Goal: Check status: Check status

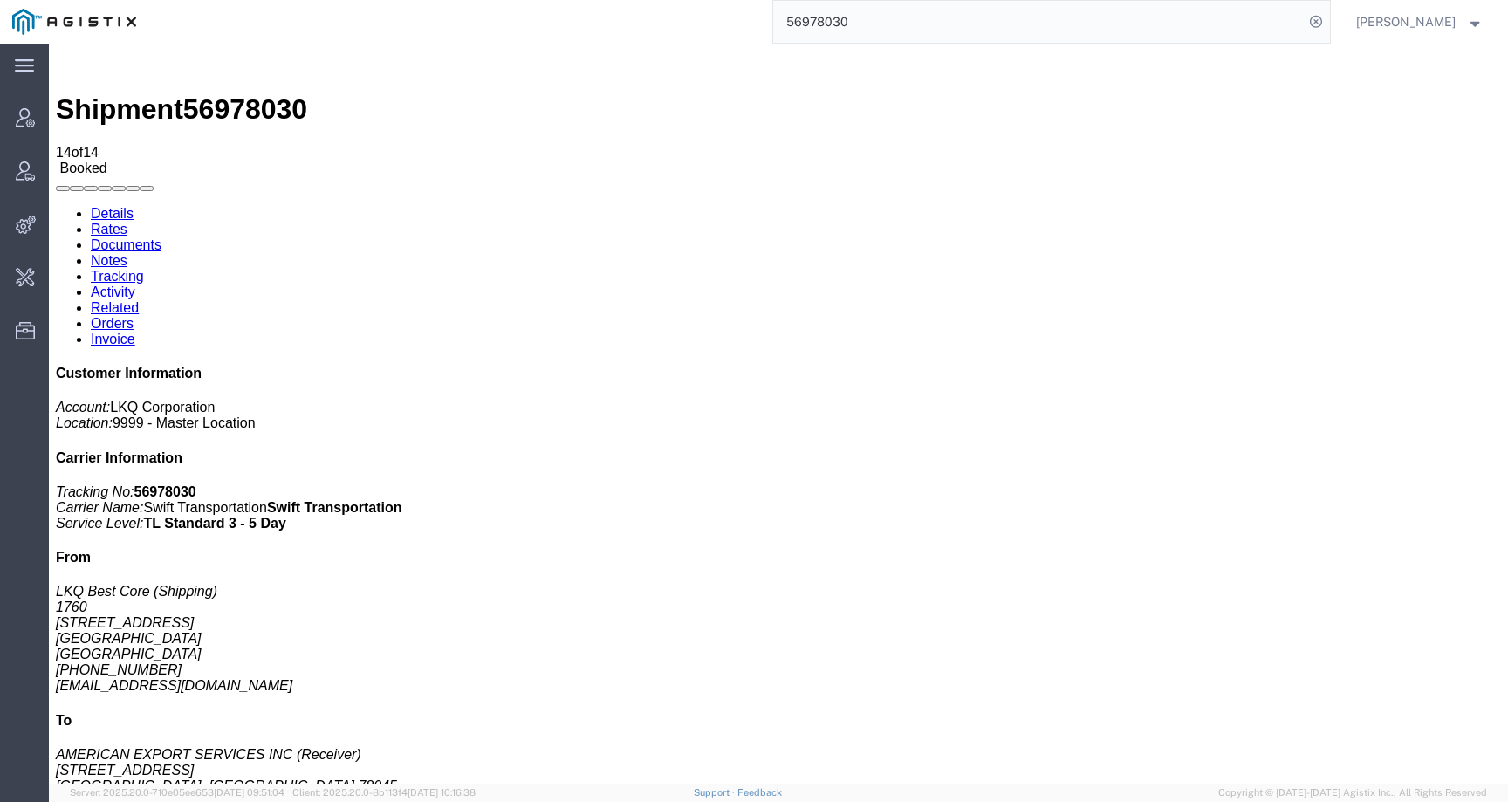
scroll to position [295, 0]
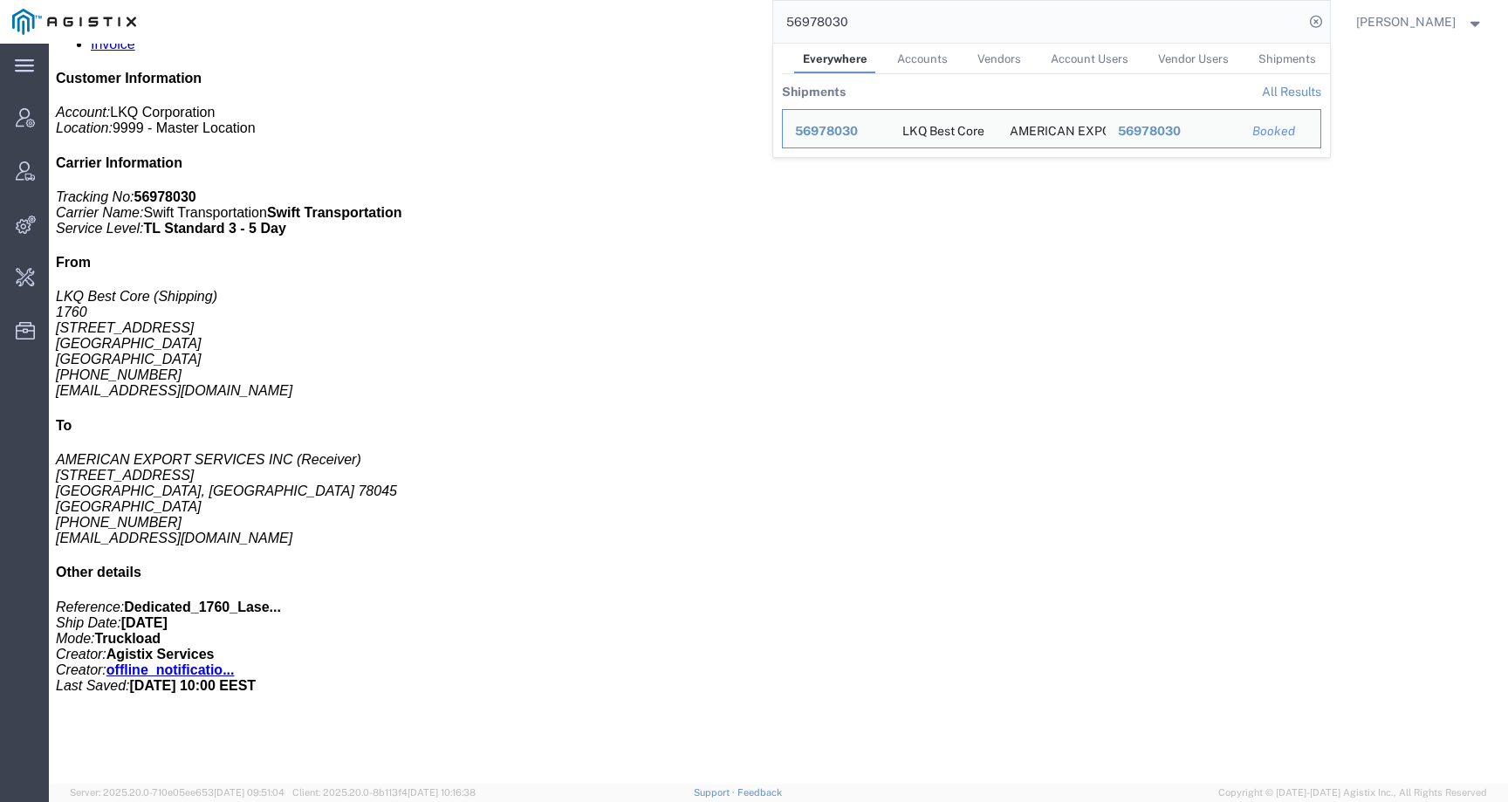
drag, startPoint x: 900, startPoint y: 24, endPoint x: 765, endPoint y: 23, distance: 134.4
click at [765, 23] on div "56978030 Everywhere Accounts Vendors Account Users Vendor Users Shipments Shipm…" at bounding box center [739, 22] width 1182 height 44
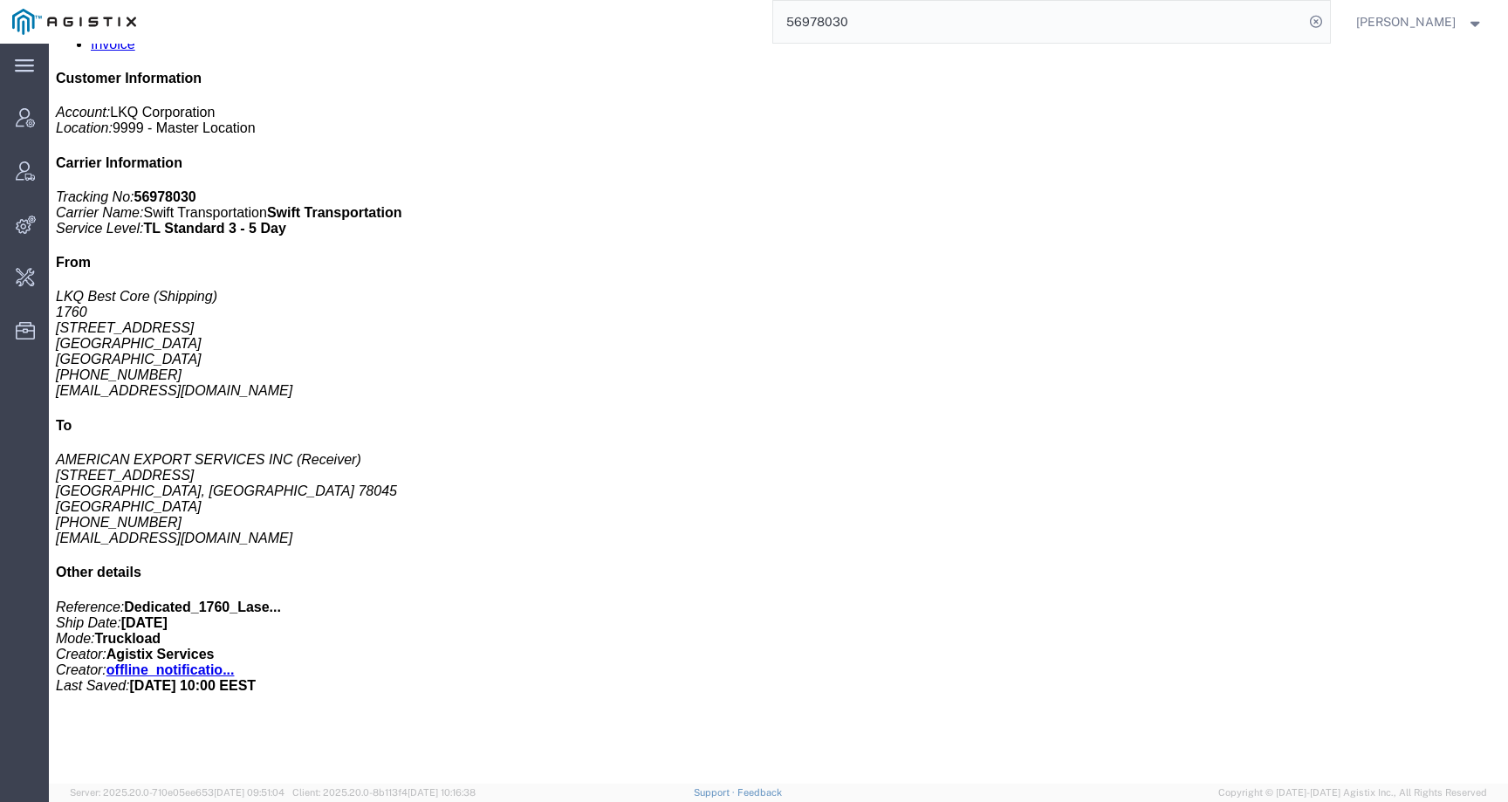
paste input "80484"
type input "56804840"
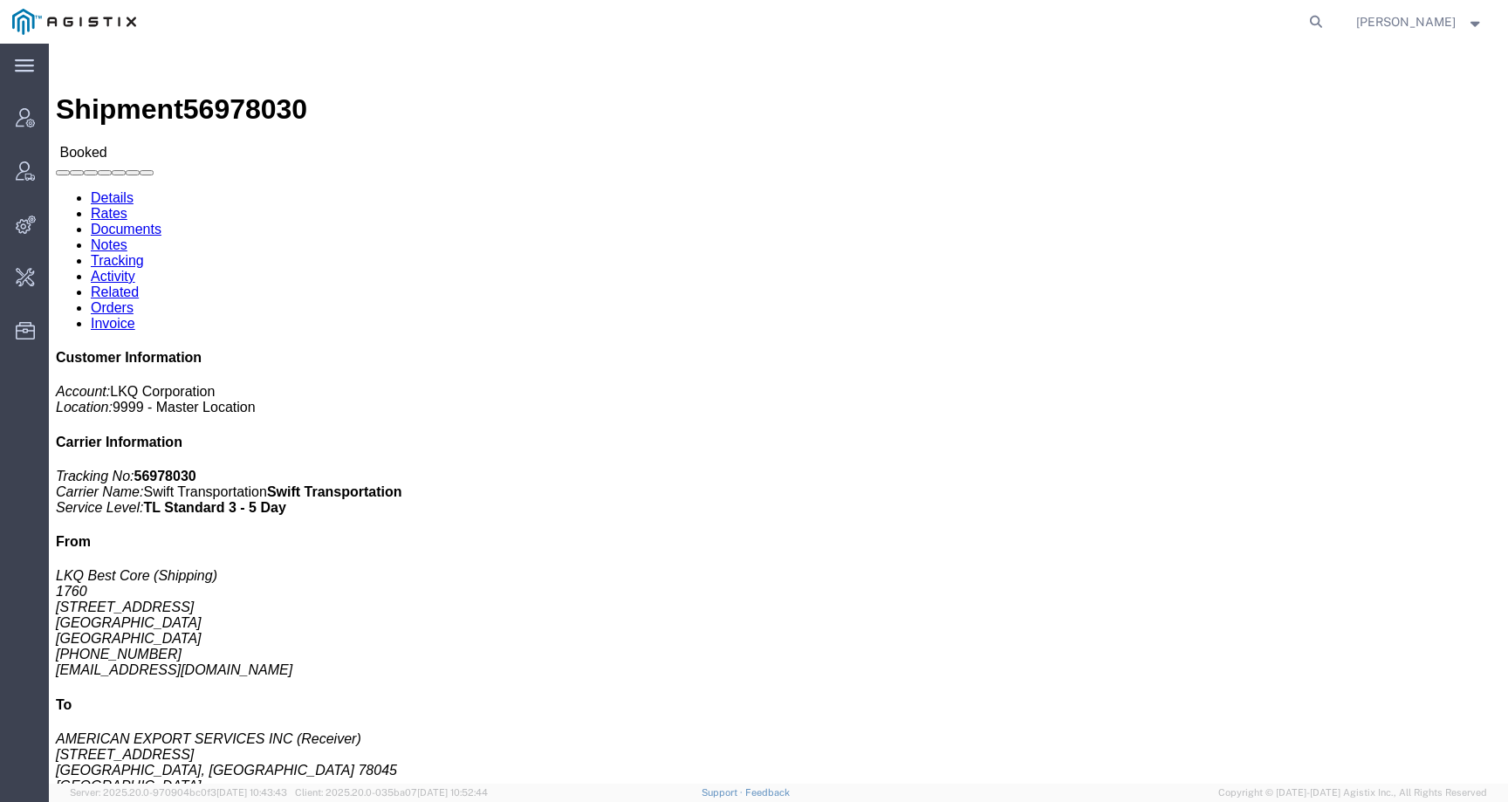
click link "Activity"
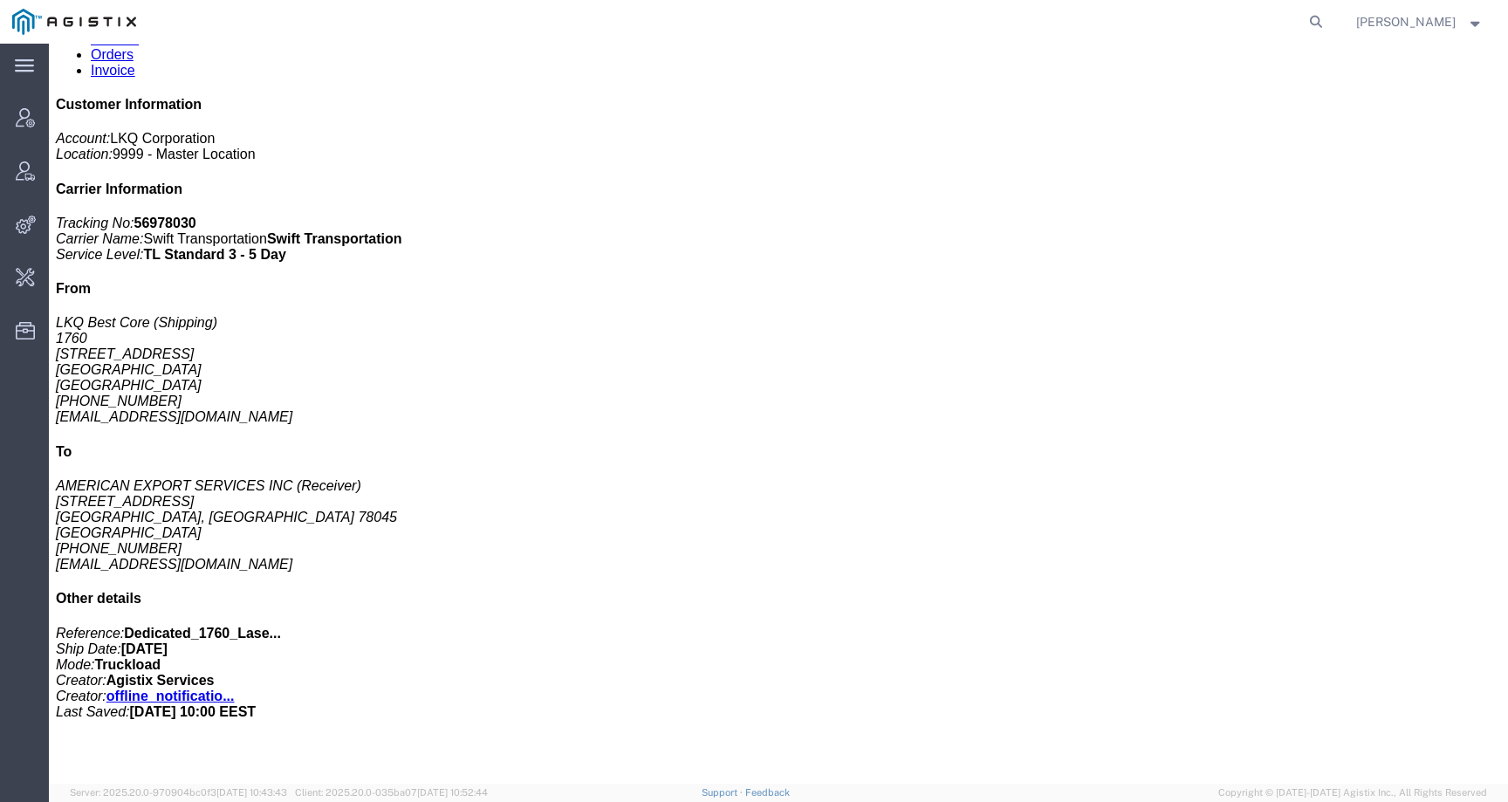
scroll to position [295, 0]
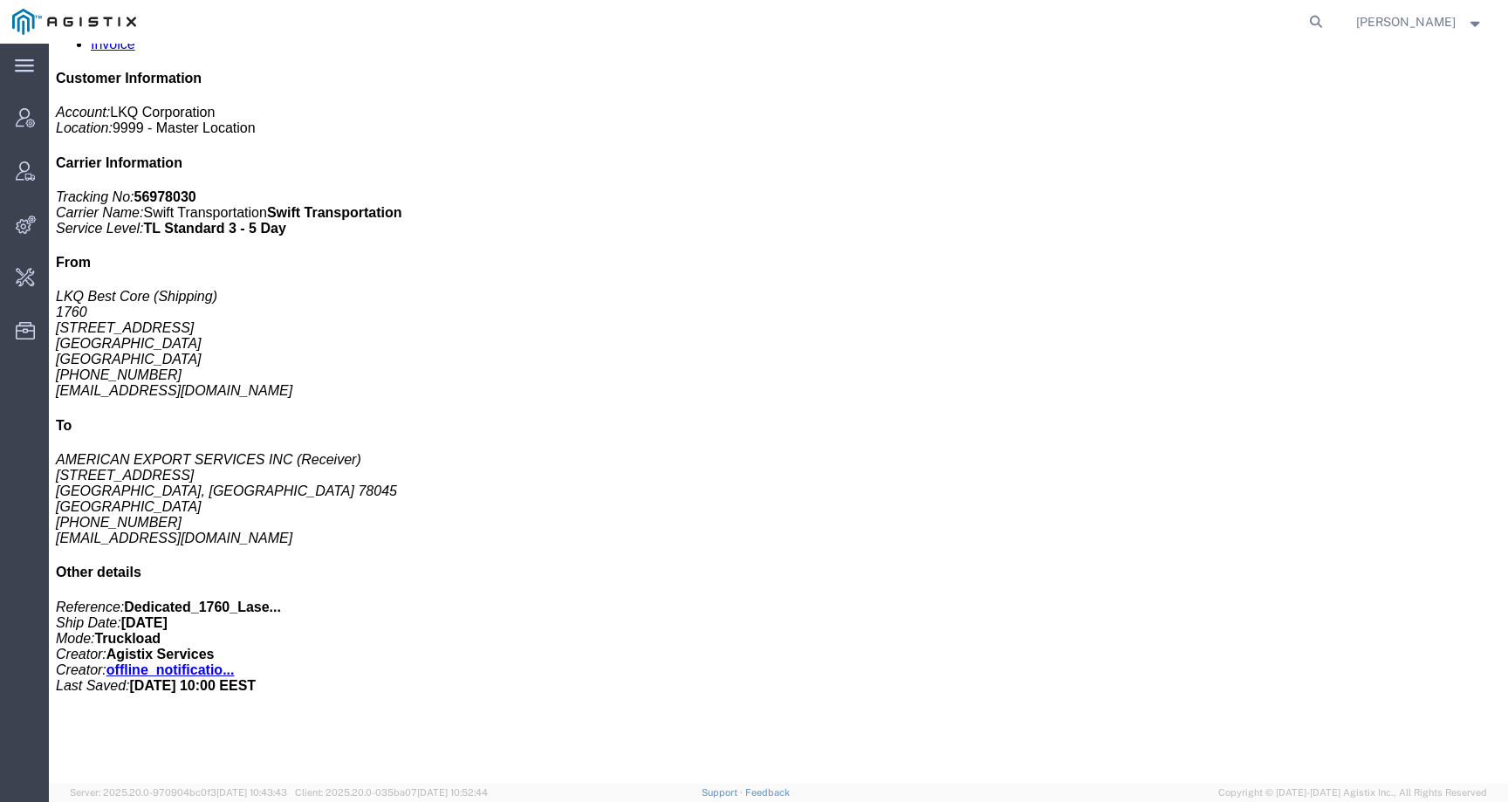
drag, startPoint x: 238, startPoint y: 731, endPoint x: 271, endPoint y: 752, distance: 39.2
copy td "Dedicated_1760_Laser Forwarding_End Trans5"
click at [1328, 20] on icon at bounding box center [1316, 22] width 24 height 24
click at [1275, 20] on input "search" at bounding box center [1038, 22] width 531 height 42
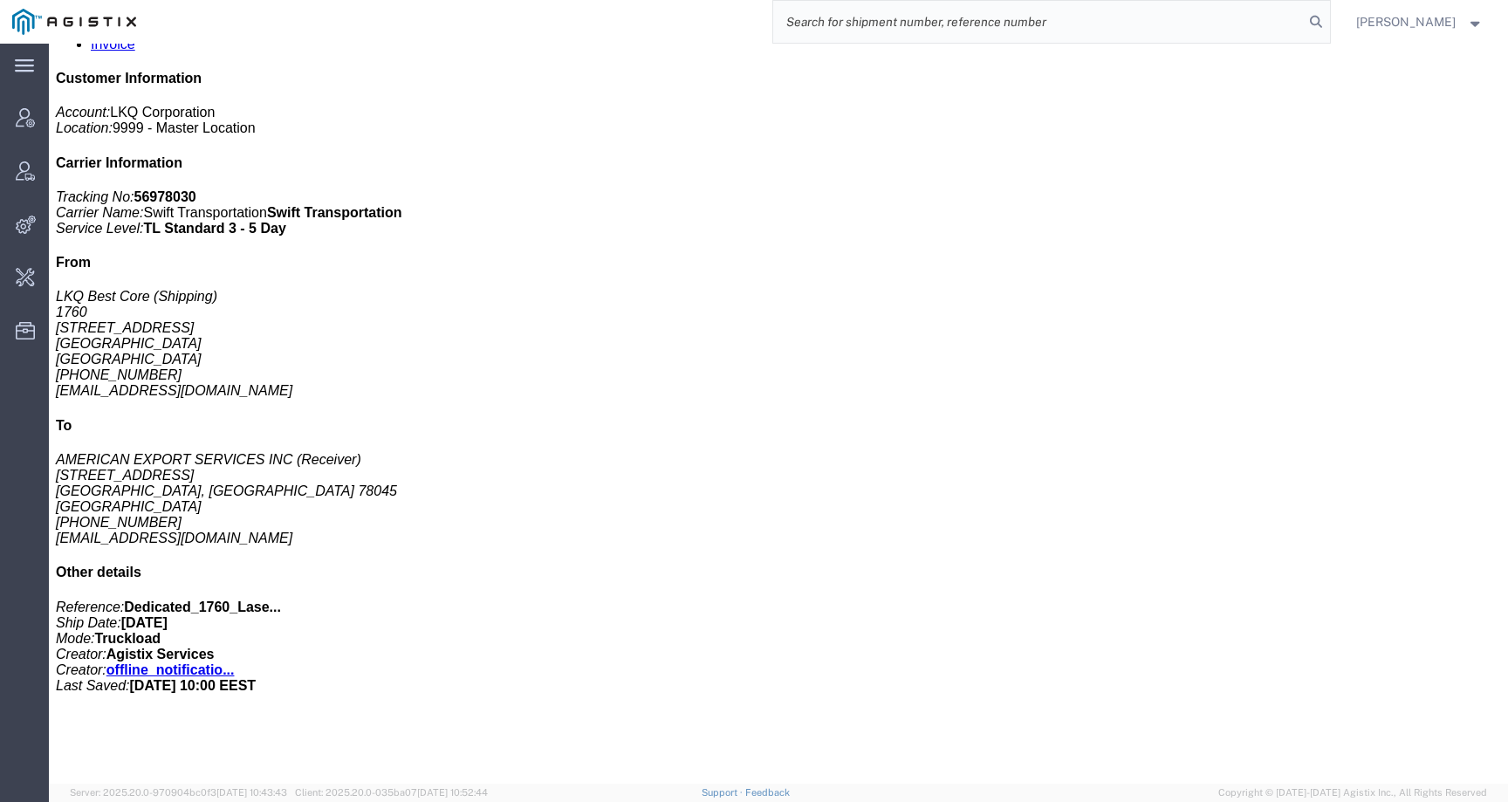
paste input "56667165"
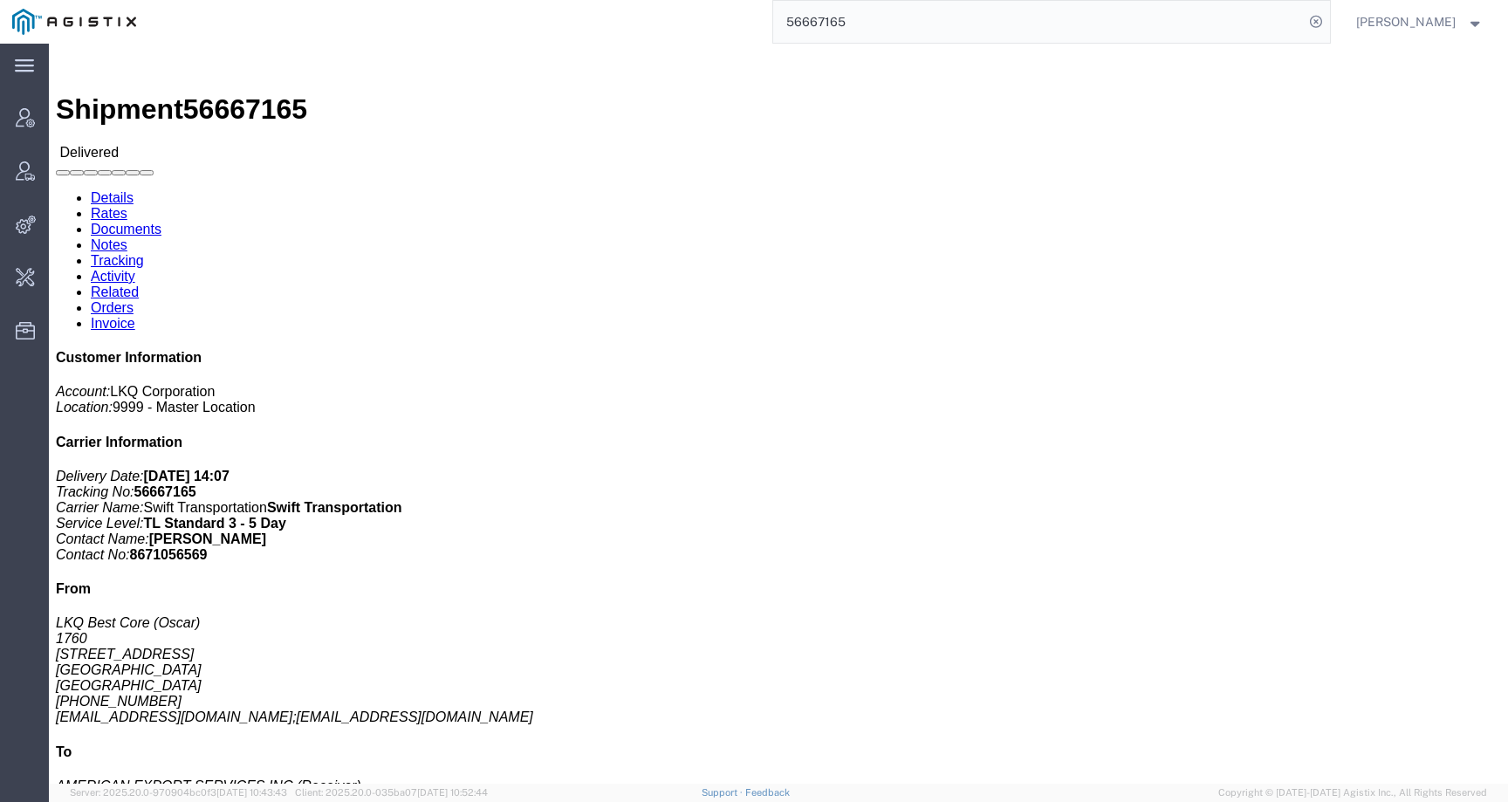
click link "Tracking"
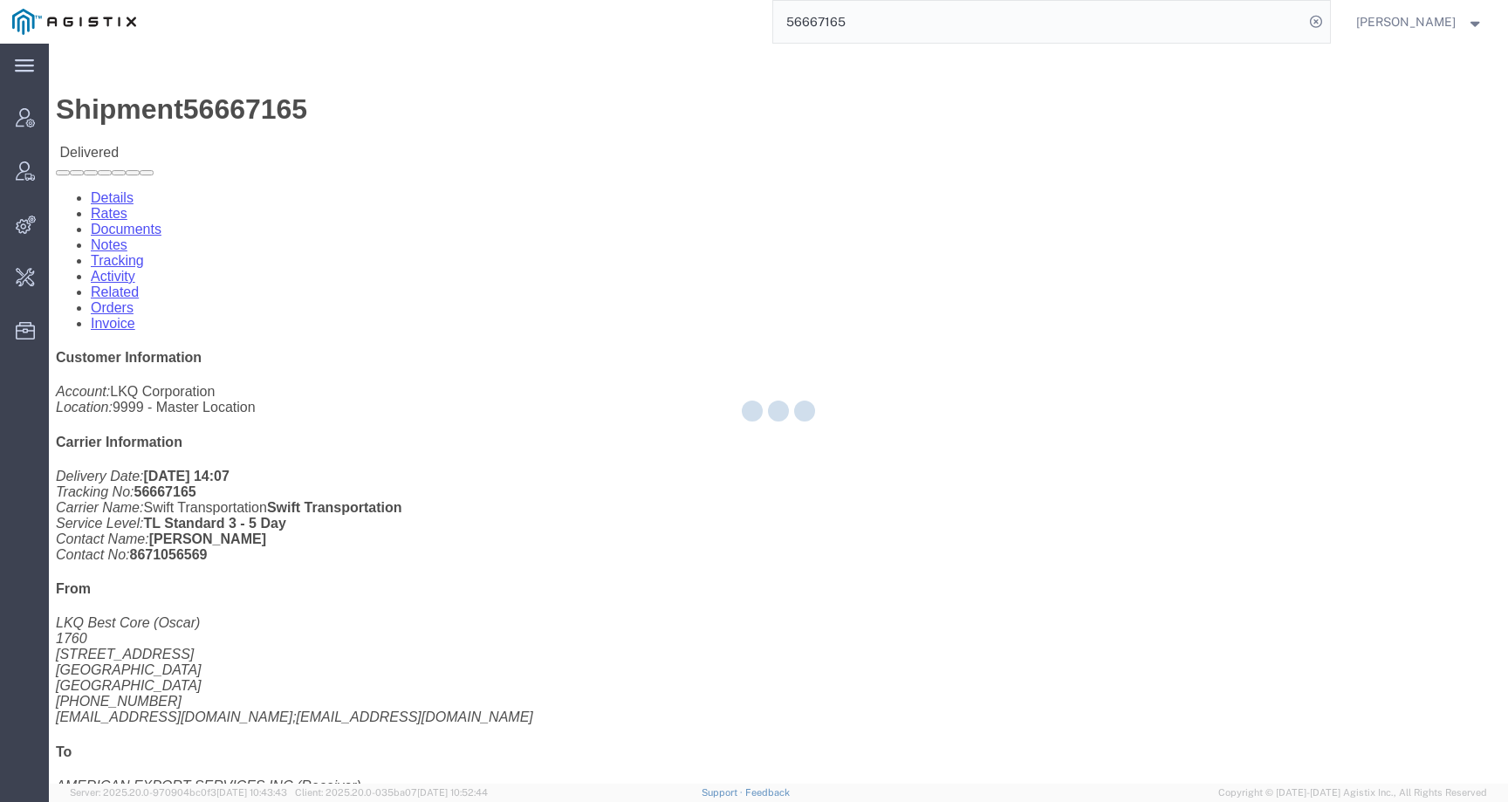
click at [449, 113] on div at bounding box center [778, 414] width 1459 height 740
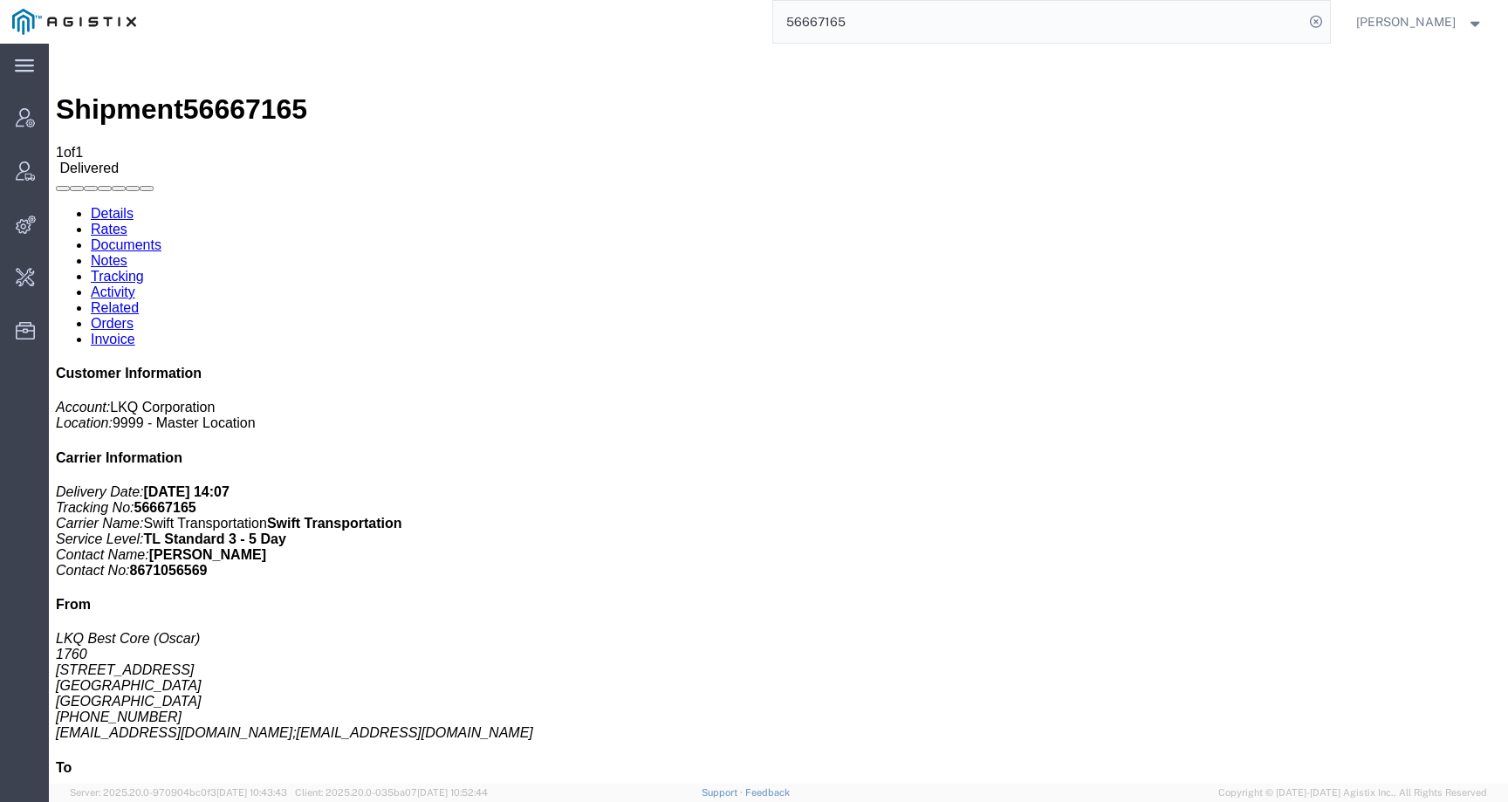
click at [135, 285] on link "Activity" at bounding box center [113, 292] width 45 height 15
click at [129, 206] on link "Details" at bounding box center [112, 213] width 43 height 15
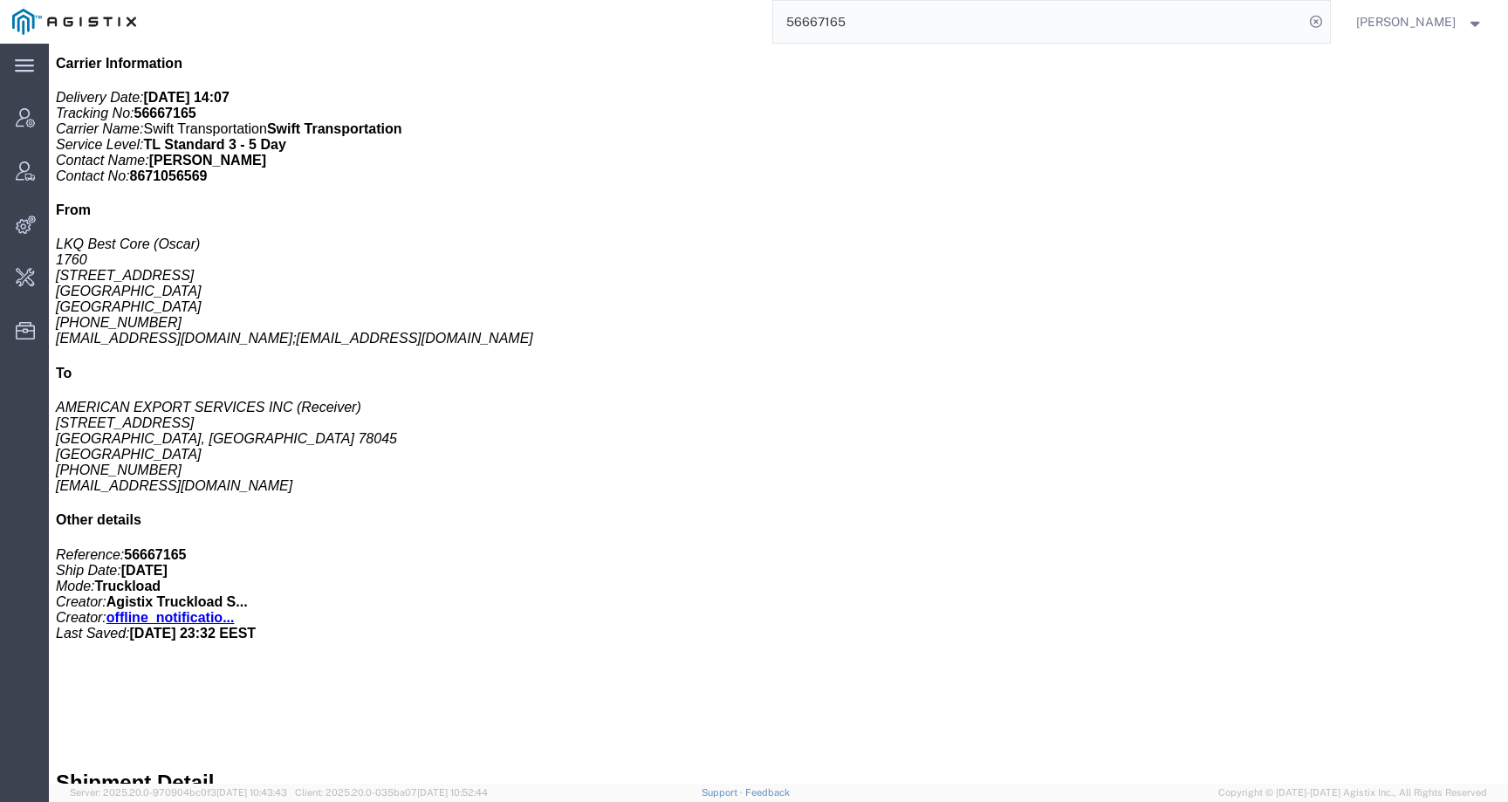
scroll to position [412, 0]
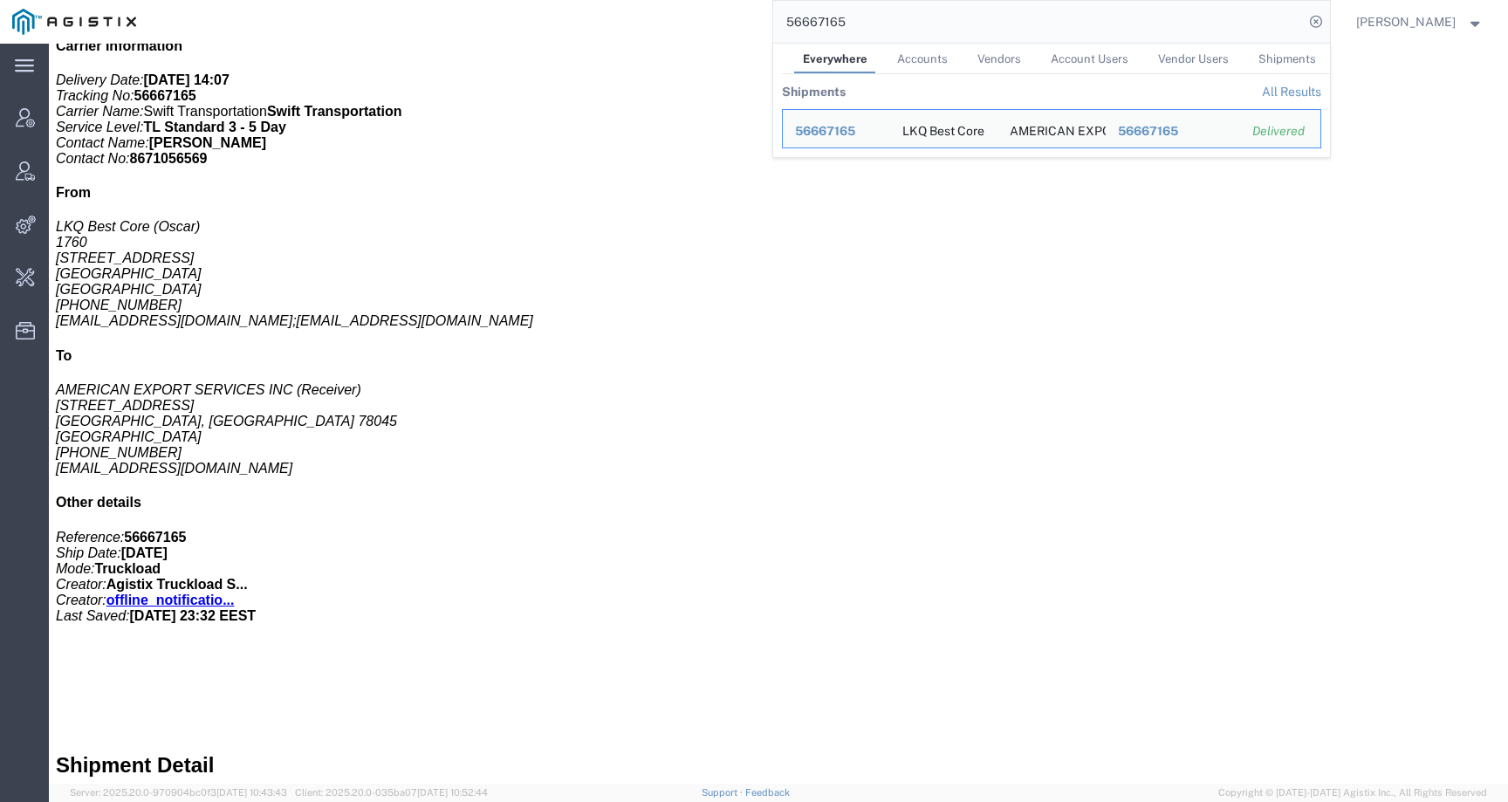
drag, startPoint x: 873, startPoint y: 22, endPoint x: 699, endPoint y: 22, distance: 173.7
click at [699, 22] on div "56667165 Everywhere Accounts Vendors Account Users Vendor Users Shipments Shipm…" at bounding box center [739, 22] width 1182 height 44
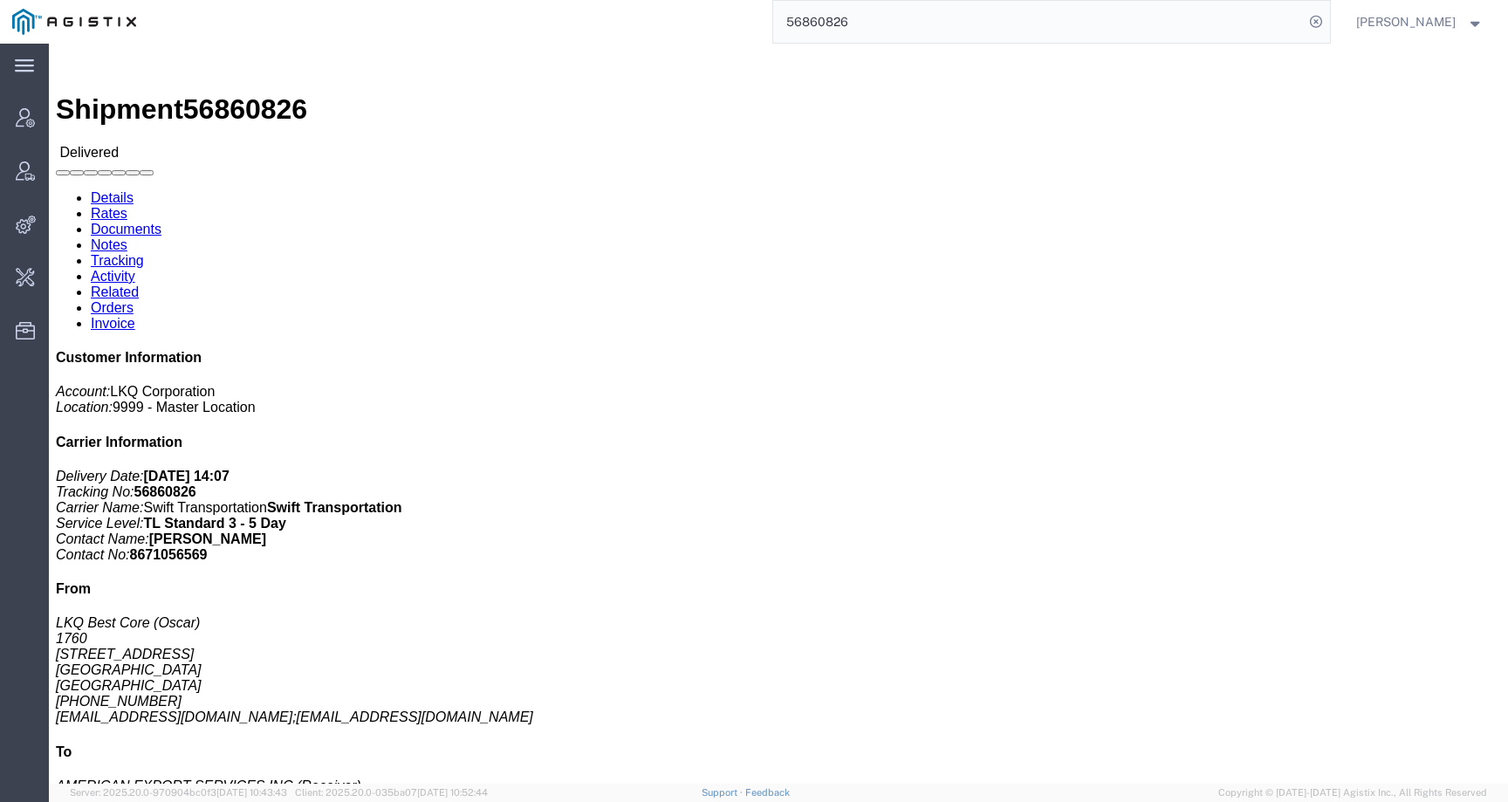
scroll to position [412, 0]
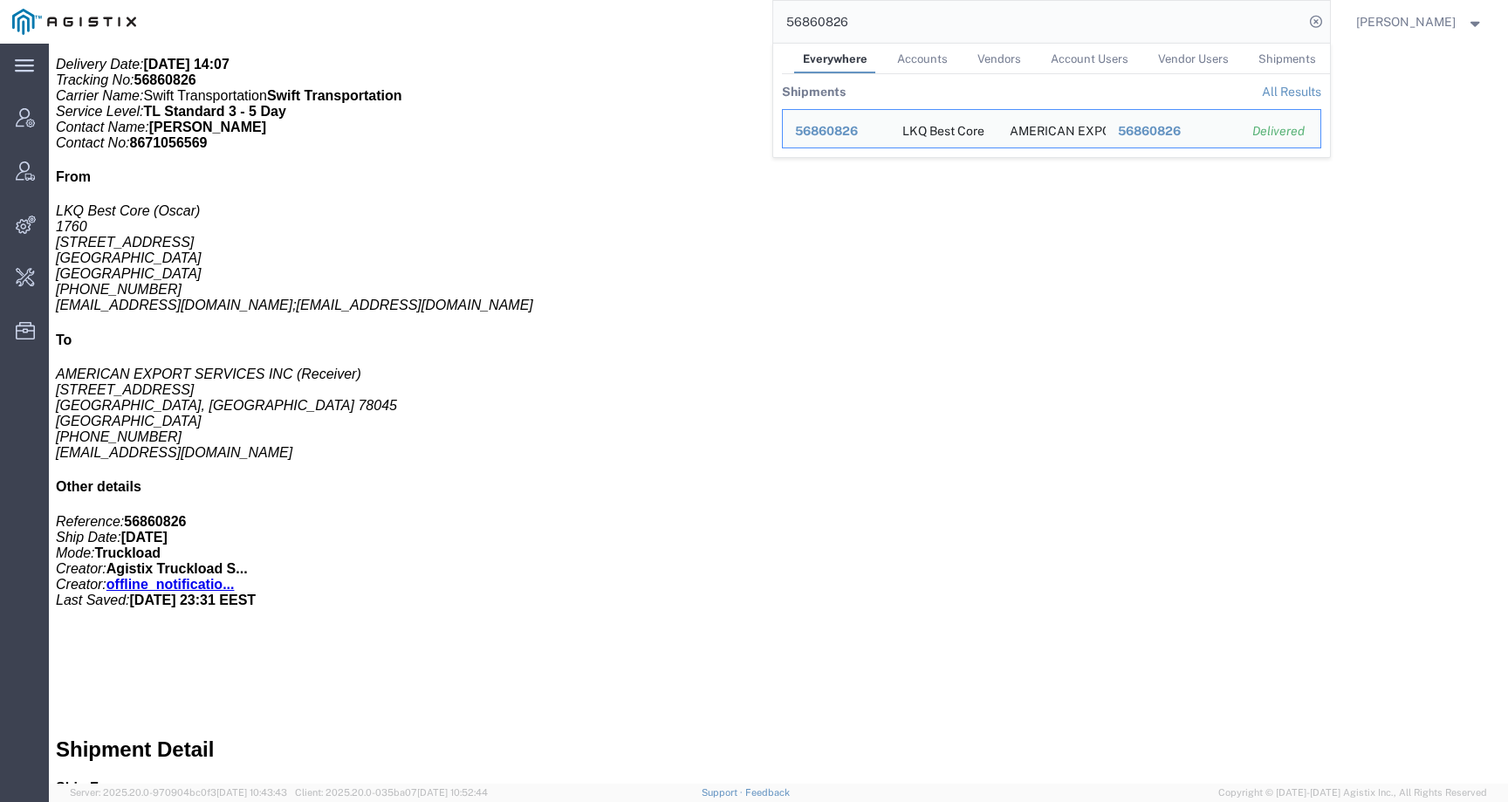
drag, startPoint x: 891, startPoint y: 17, endPoint x: 699, endPoint y: 19, distance: 192.0
click at [699, 19] on div "56860826 Everywhere Accounts Vendors Account Users Vendor Users Shipments Shipm…" at bounding box center [739, 22] width 1182 height 44
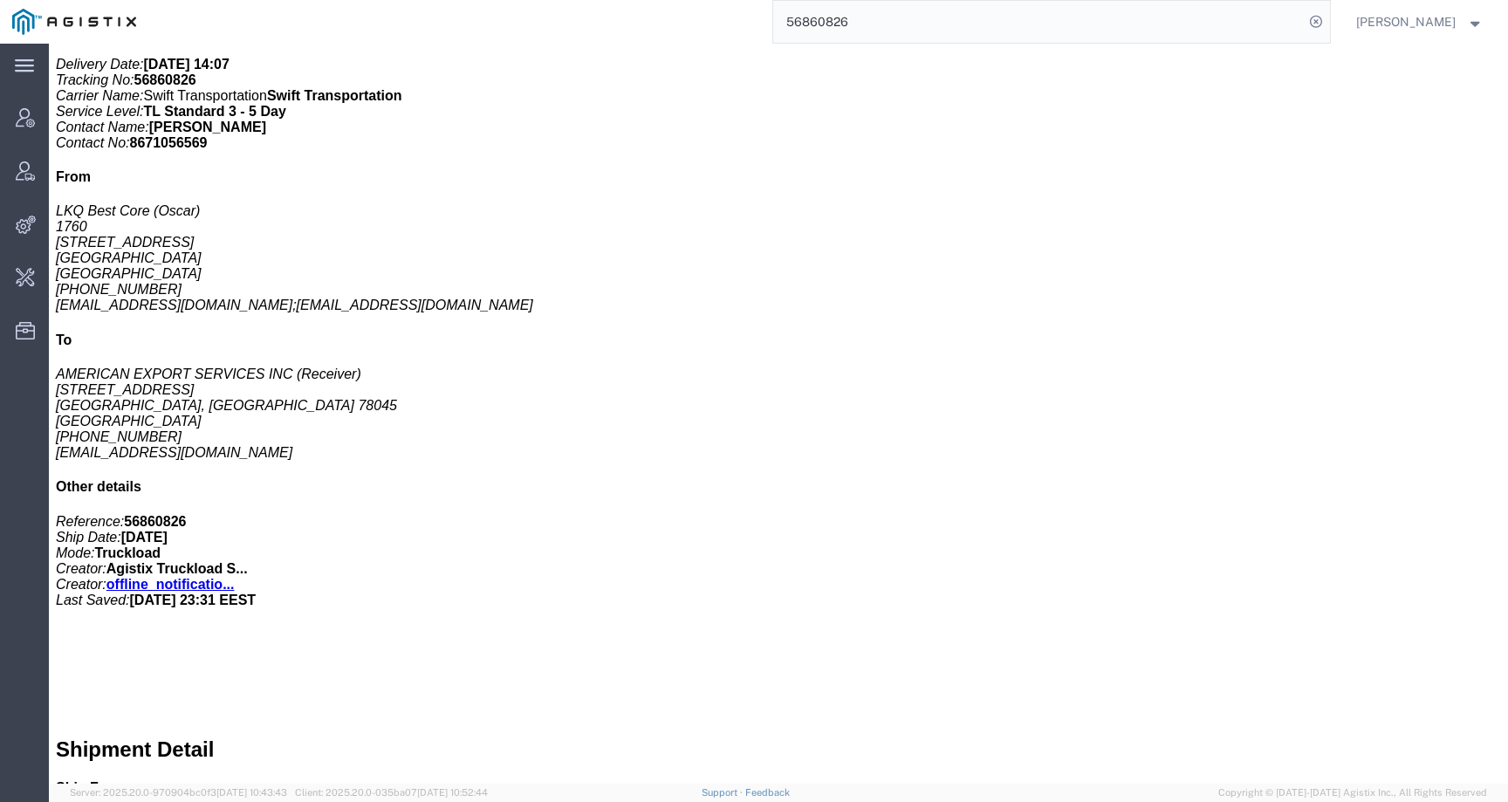
paste input "967789"
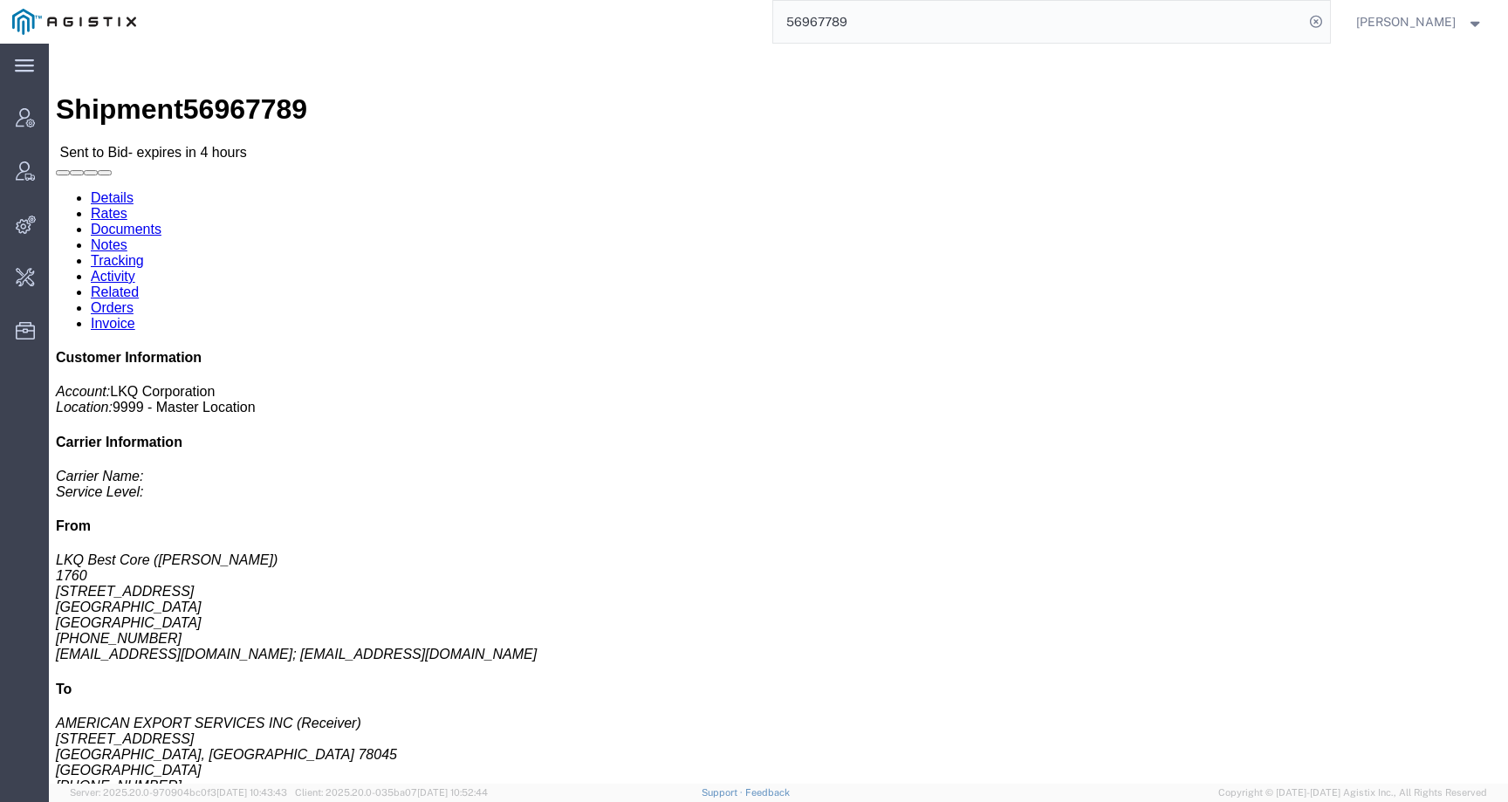
click link "Activity"
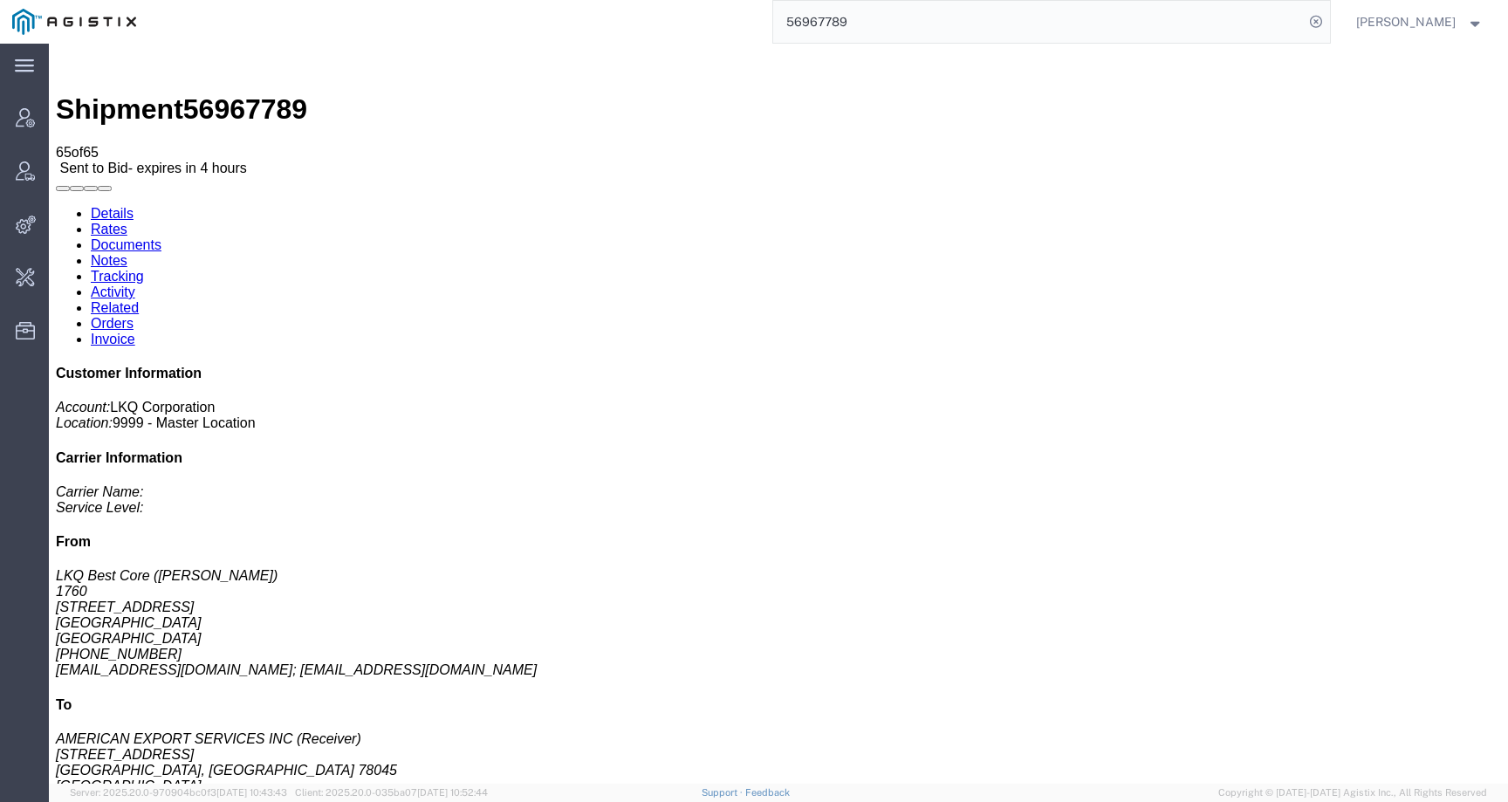
click at [132, 206] on link "Details" at bounding box center [112, 213] width 43 height 15
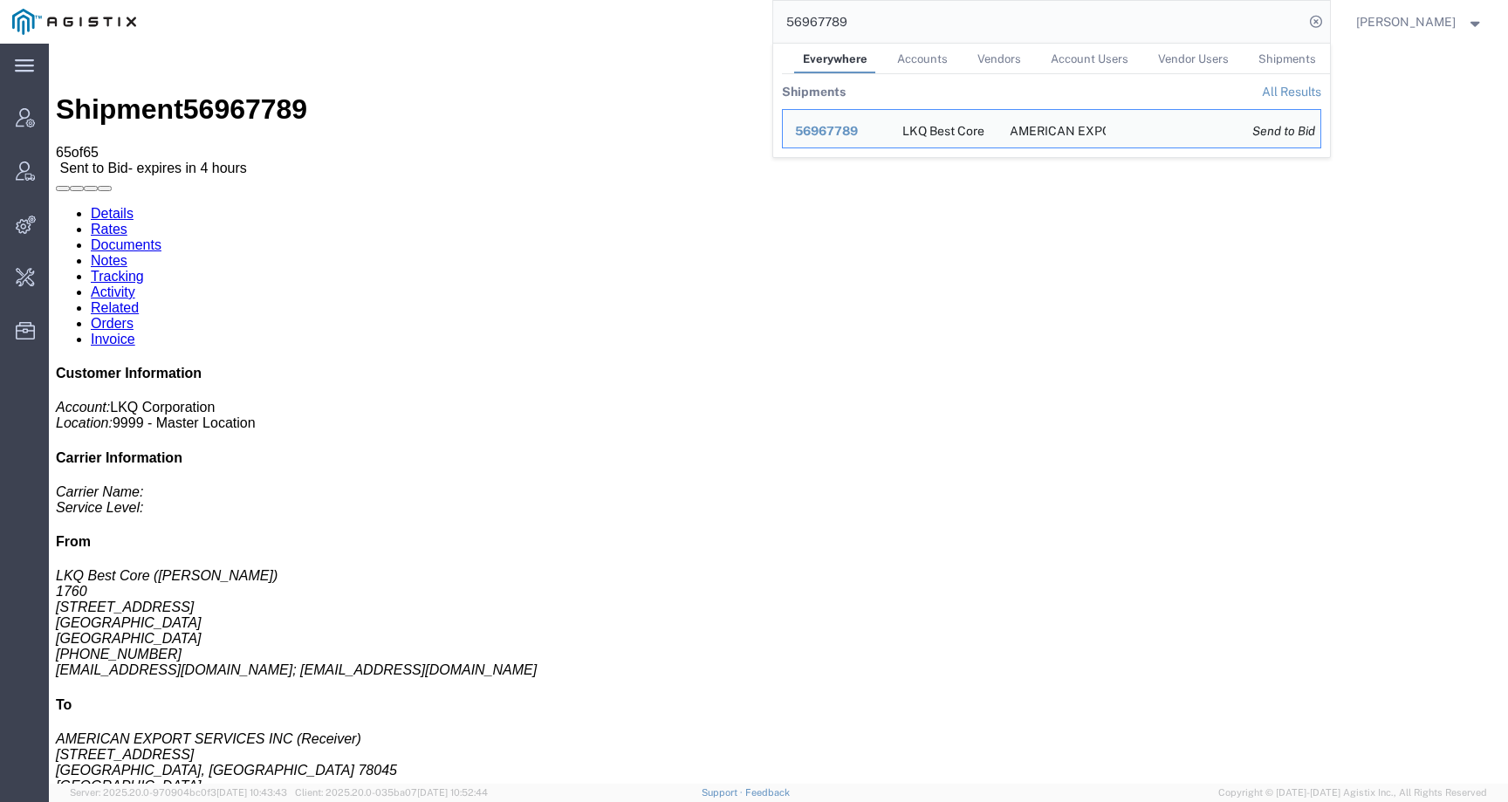
drag, startPoint x: 881, startPoint y: 25, endPoint x: 710, endPoint y: 31, distance: 171.1
click at [710, 31] on div "56967789 Everywhere Accounts Vendors Account Users Vendor Users Shipments Shipm…" at bounding box center [739, 22] width 1182 height 44
paste input "56948744"
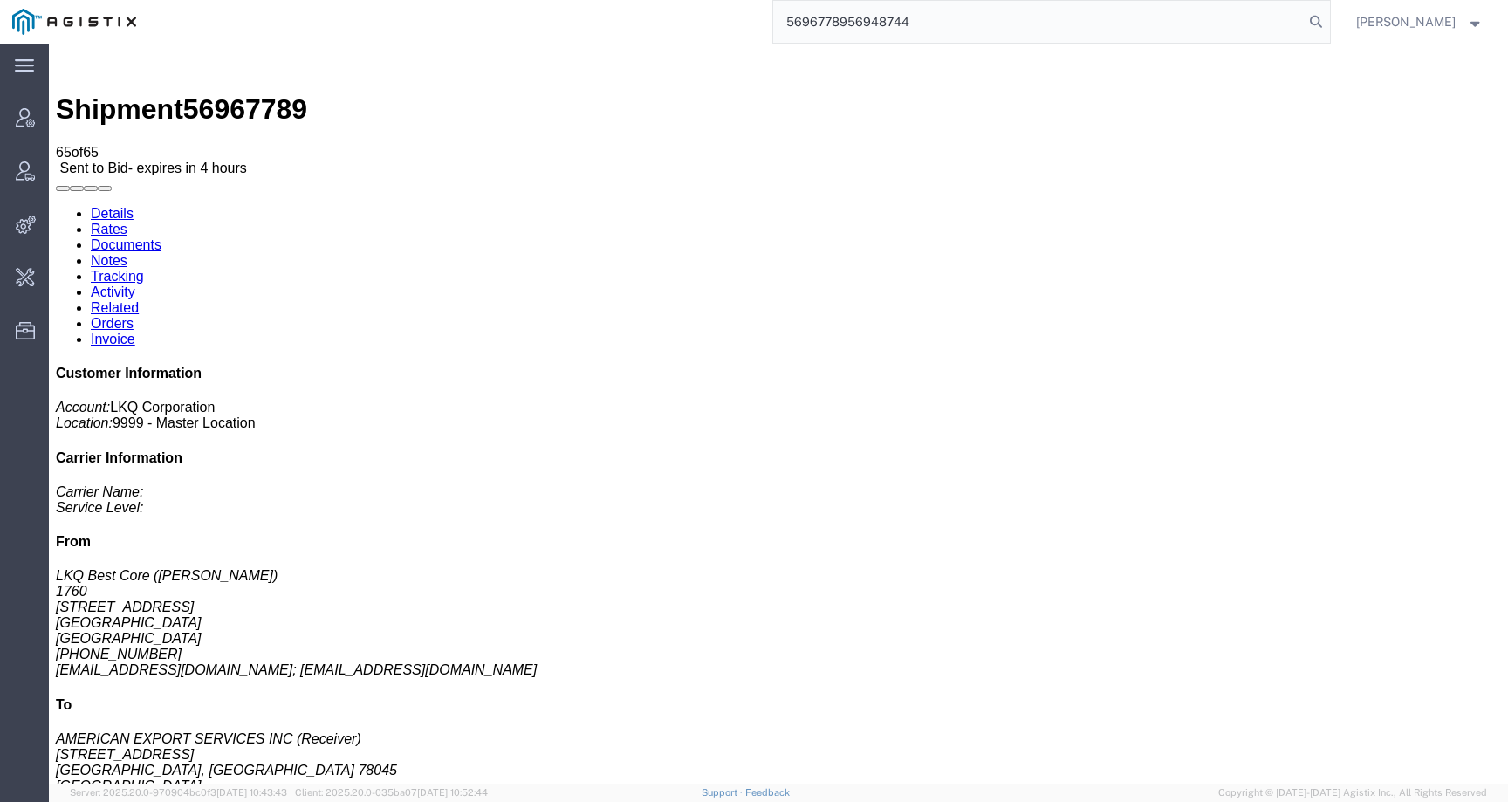
drag, startPoint x: 929, startPoint y: 18, endPoint x: 710, endPoint y: 18, distance: 218.2
click at [710, 18] on div "5696778956948744" at bounding box center [739, 22] width 1182 height 44
paste input "search"
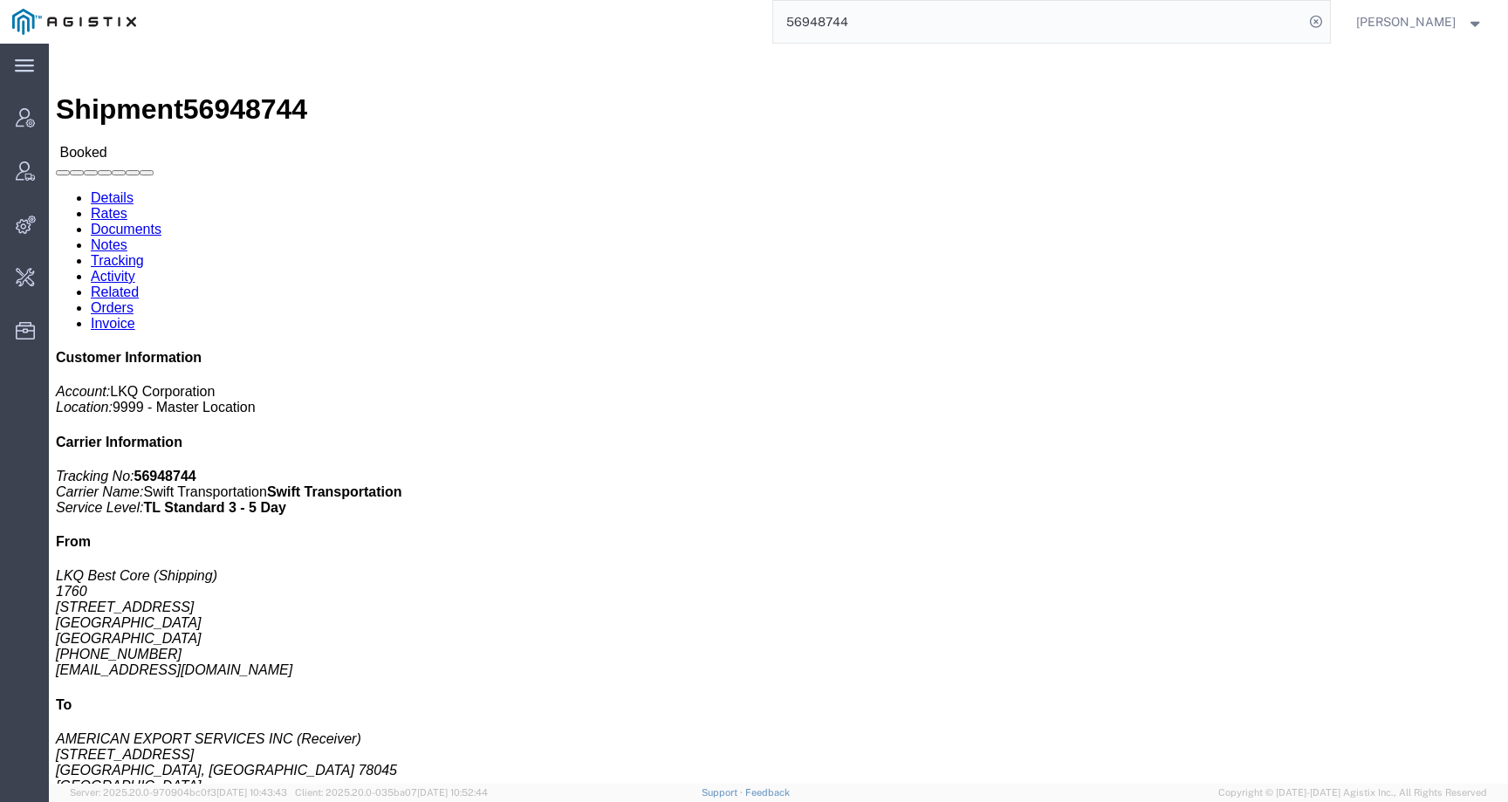
click link "Activity"
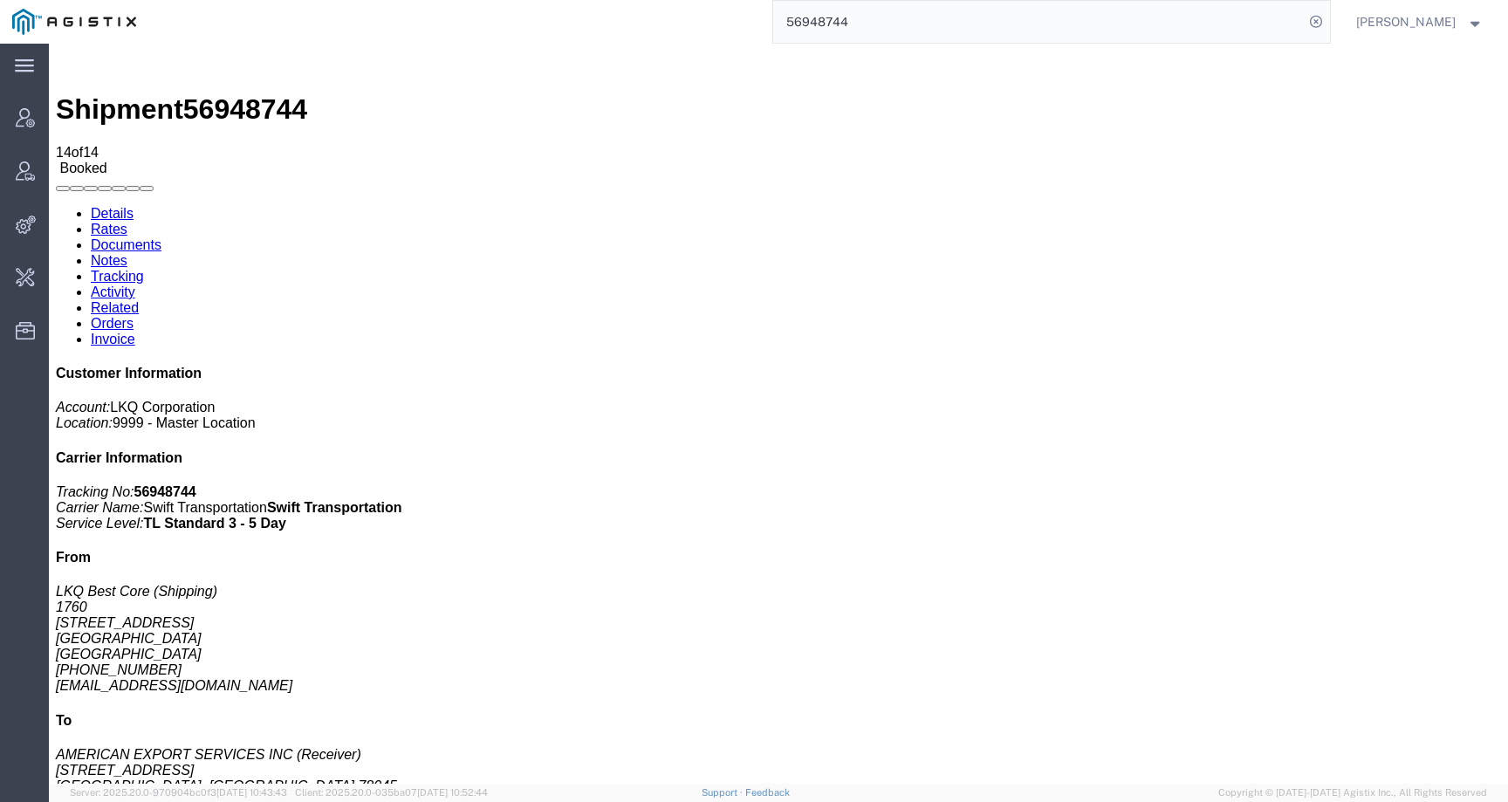
scroll to position [295, 0]
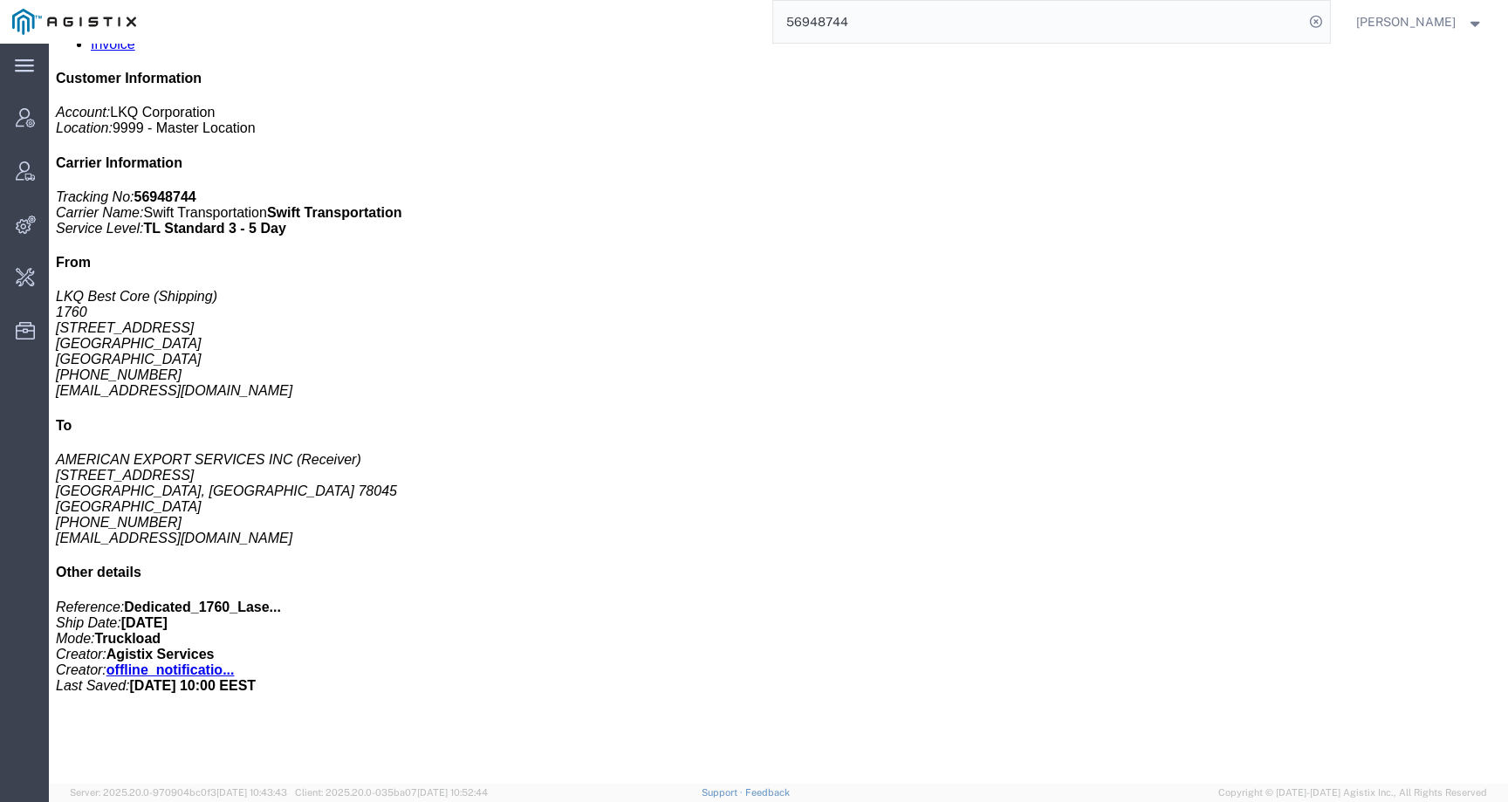
drag, startPoint x: 240, startPoint y: 736, endPoint x: 273, endPoint y: 753, distance: 37.5
copy td "Dedicated_1760_Laser Forwarding_End Trans5"
drag, startPoint x: 881, startPoint y: 17, endPoint x: 694, endPoint y: 17, distance: 186.8
click at [694, 17] on div "56948744" at bounding box center [739, 22] width 1182 height 44
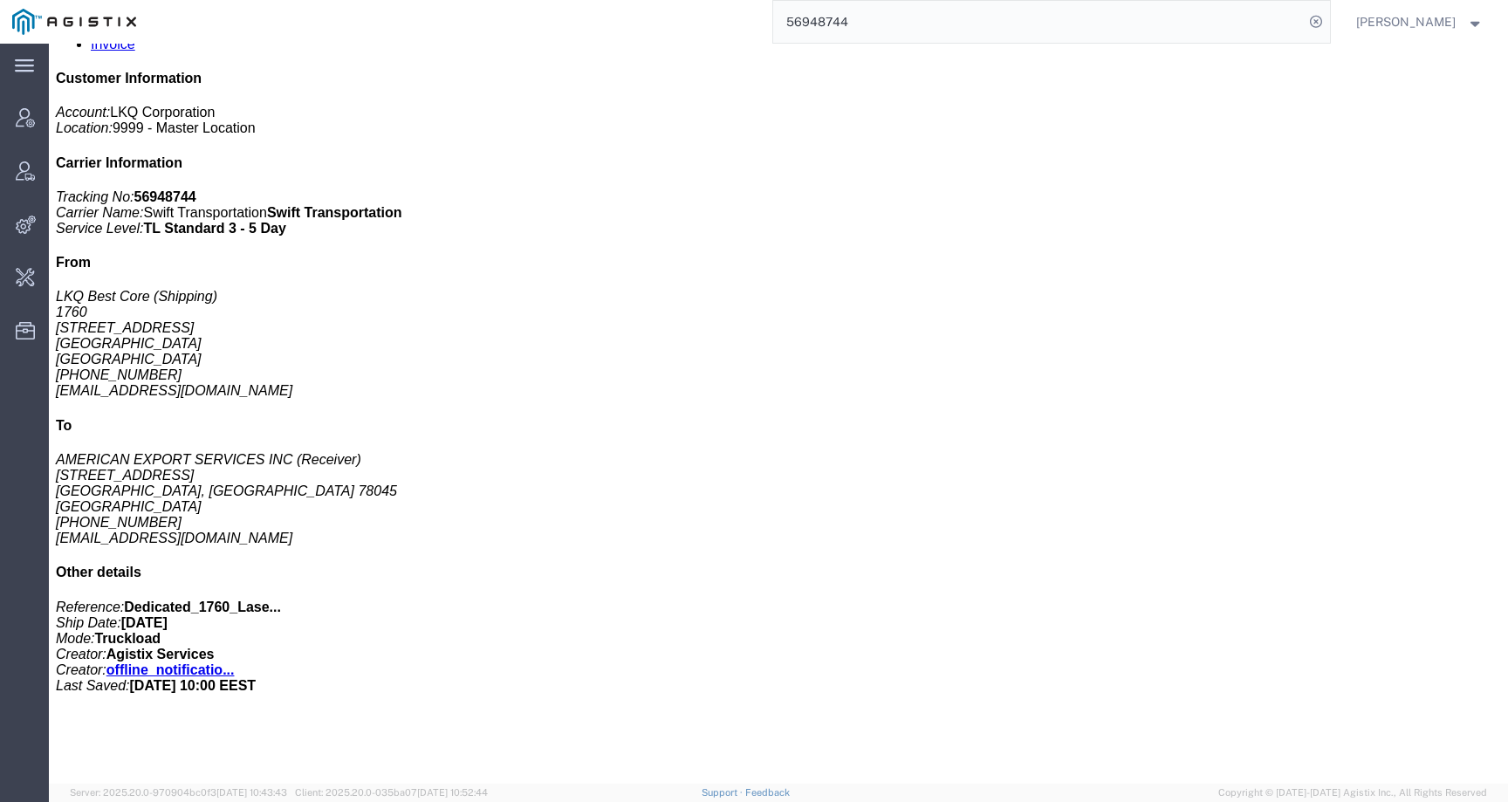
paste input "20546"
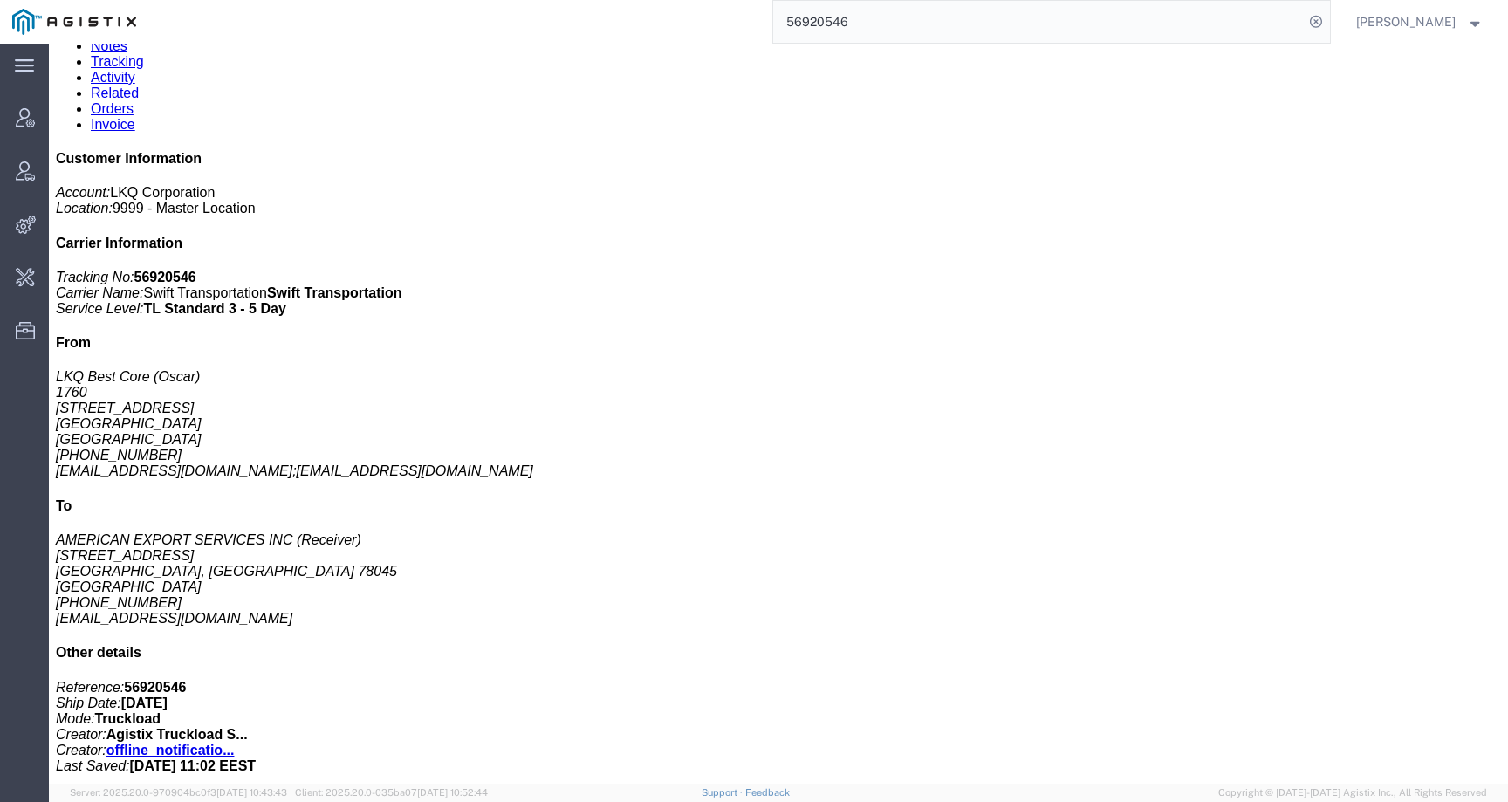
scroll to position [412, 0]
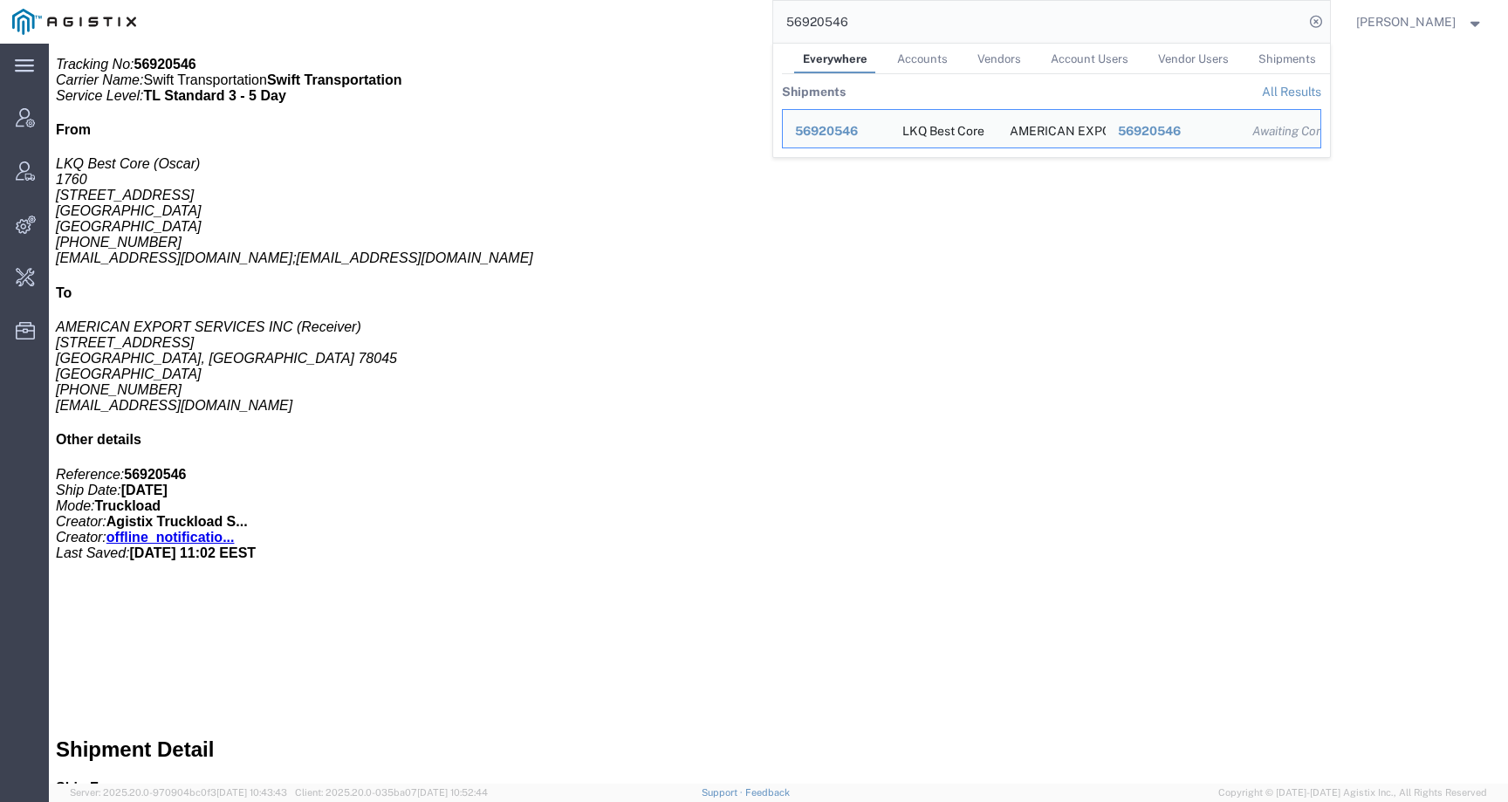
drag, startPoint x: 867, startPoint y: 24, endPoint x: 719, endPoint y: 24, distance: 147.5
click at [719, 24] on div "56920546 Everywhere Accounts Vendors Account Users Vendor Users Shipments Shipm…" at bounding box center [739, 22] width 1182 height 44
paste input "8"
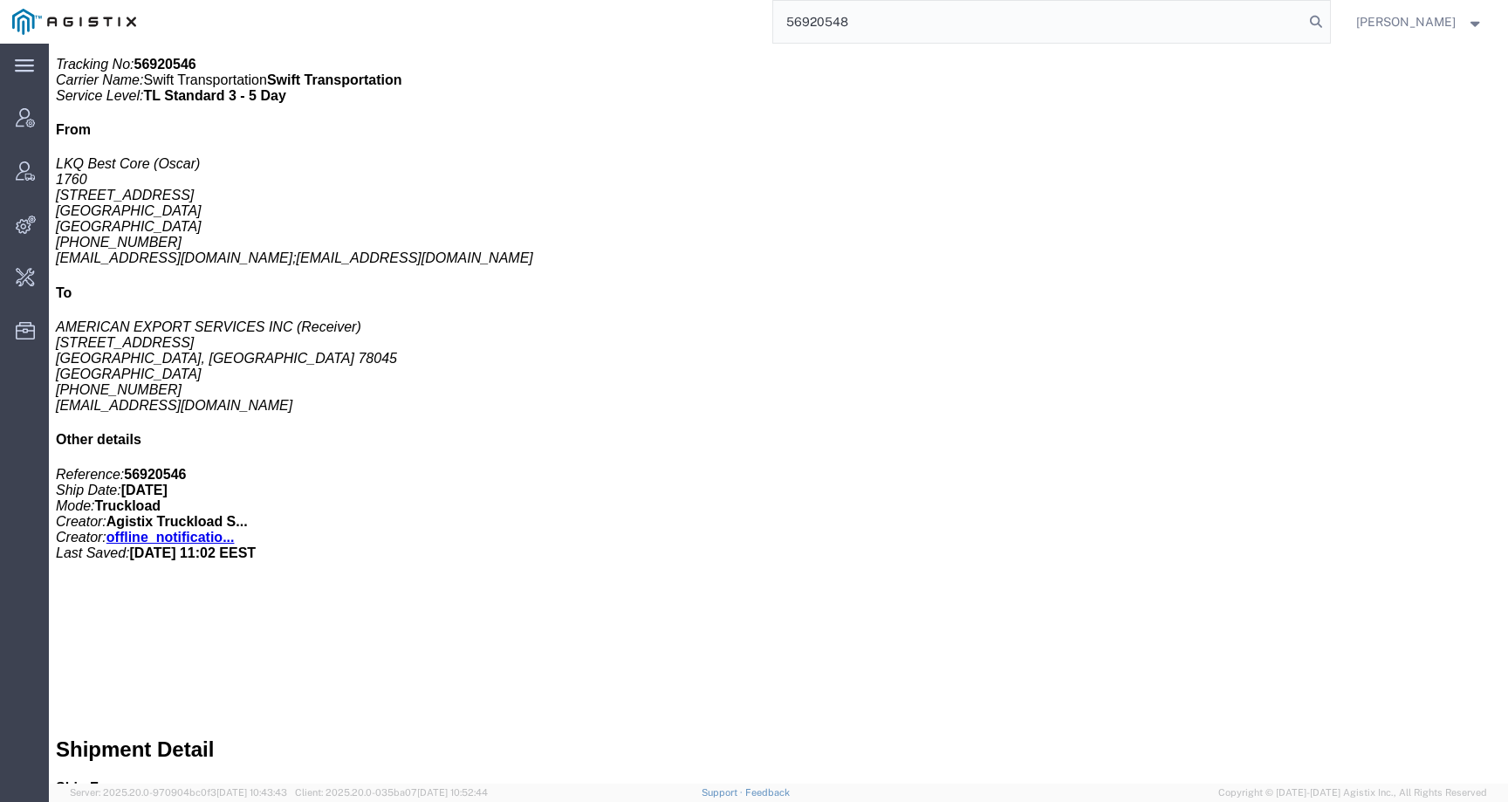
type input "56920548"
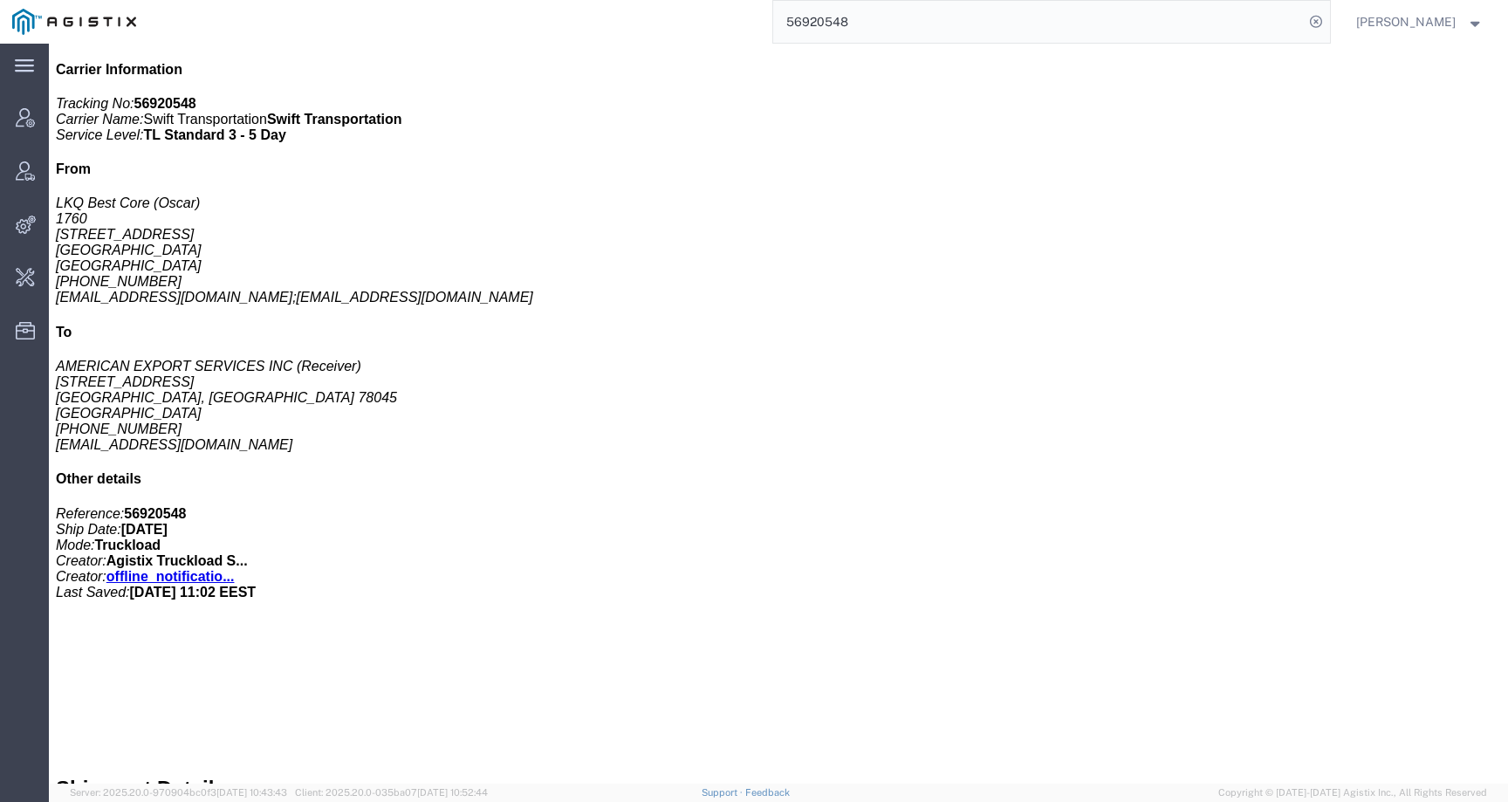
scroll to position [412, 0]
